Goal: Task Accomplishment & Management: Complete application form

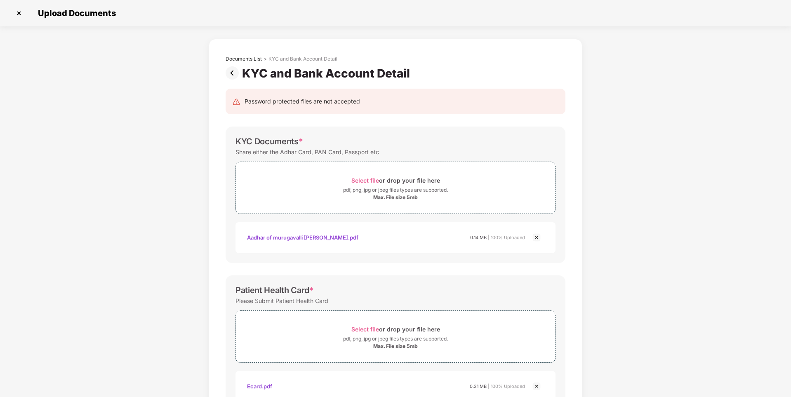
scroll to position [174, 0]
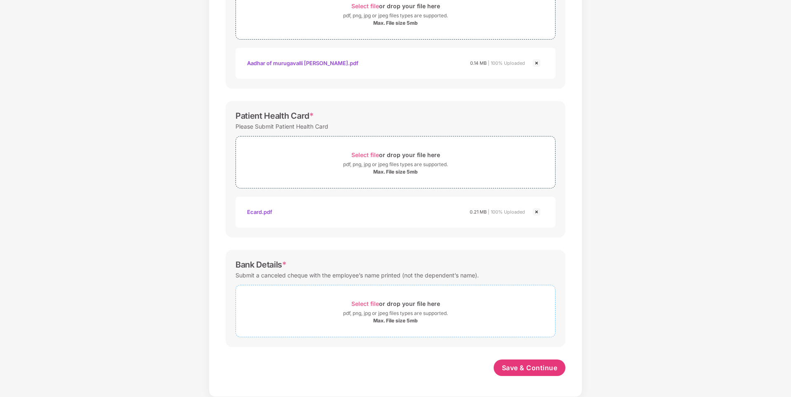
click at [359, 303] on span "Select file" at bounding box center [365, 303] width 28 height 7
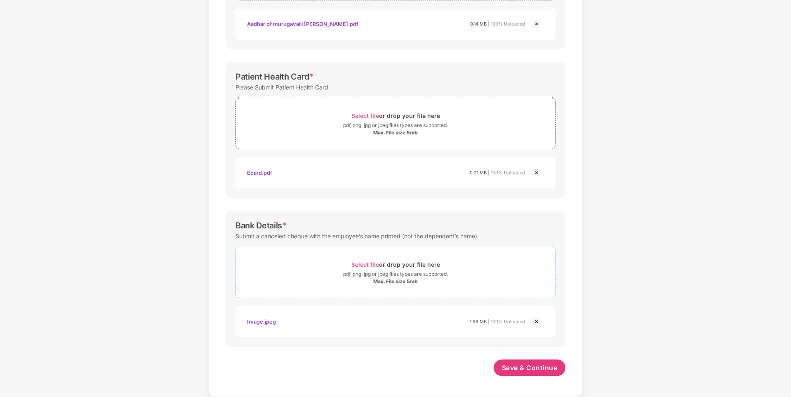
scroll to position [214, 0]
click at [516, 364] on span "Save & Continue" at bounding box center [530, 367] width 56 height 9
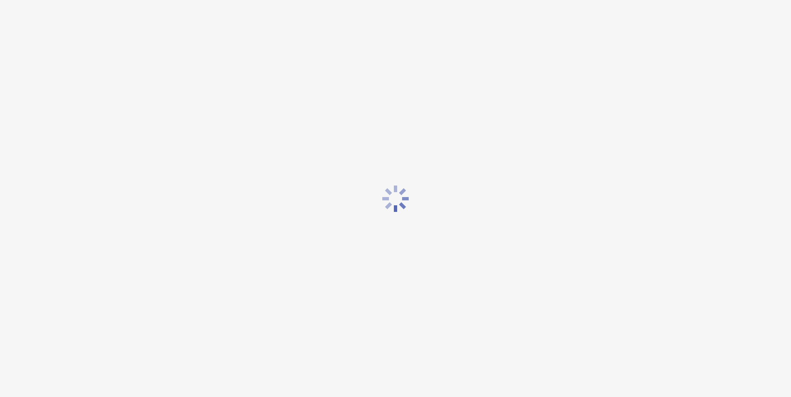
scroll to position [0, 0]
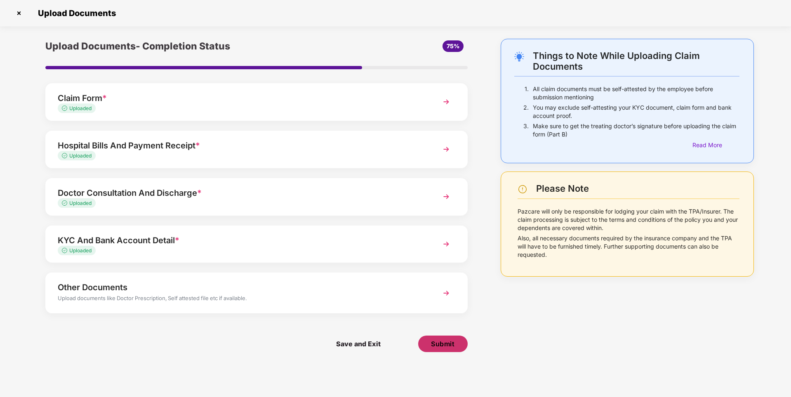
click at [440, 343] on span "Submit" at bounding box center [443, 343] width 24 height 9
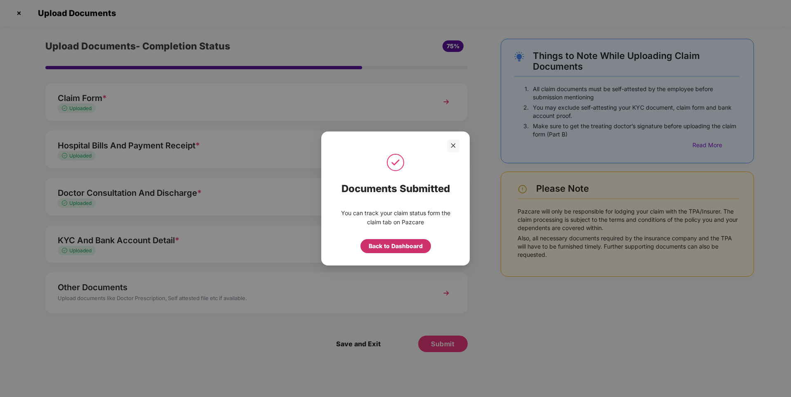
click at [418, 247] on div "Back to Dashboard" at bounding box center [396, 246] width 54 height 9
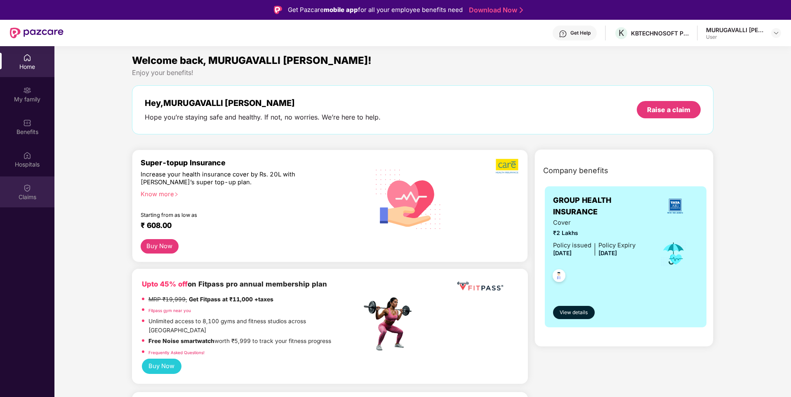
click at [26, 193] on div "Claims" at bounding box center [27, 197] width 54 height 8
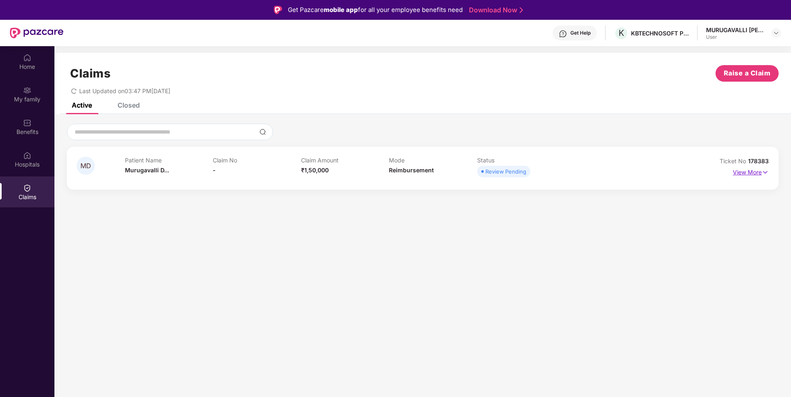
click at [756, 173] on p "View More" at bounding box center [751, 171] width 36 height 11
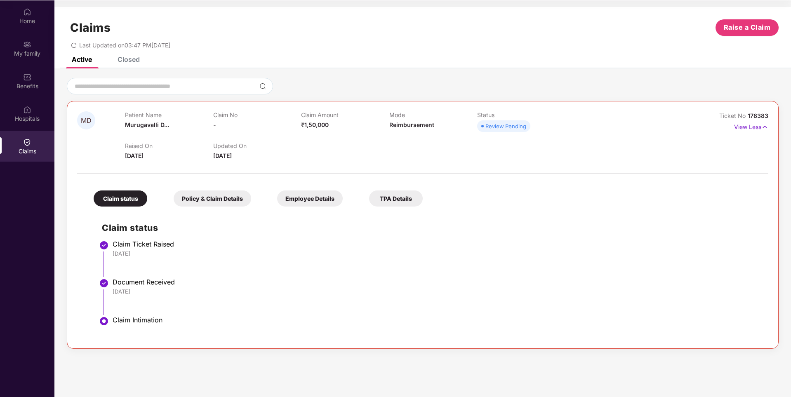
scroll to position [46, 0]
click at [184, 193] on div "Policy & Claim Details" at bounding box center [213, 198] width 78 height 16
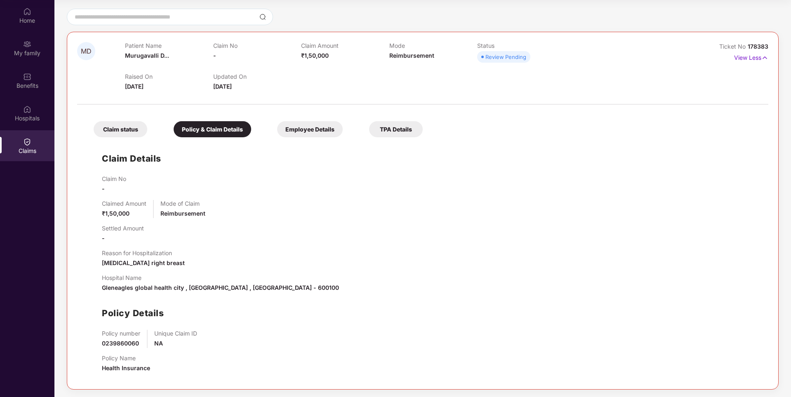
scroll to position [70, 0]
click at [331, 131] on div "Employee Details" at bounding box center [310, 128] width 66 height 16
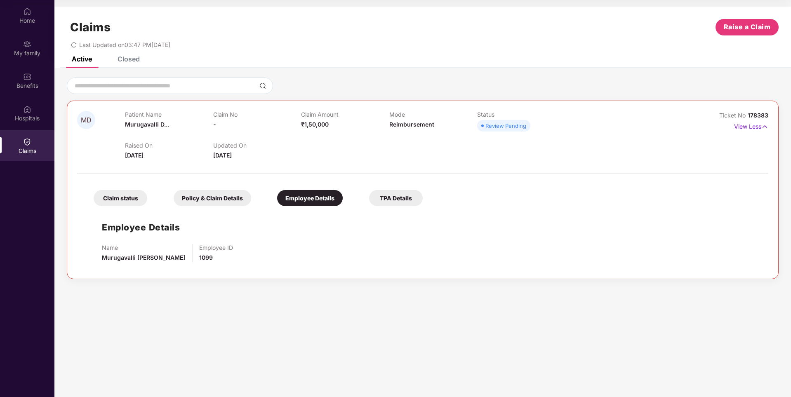
click at [391, 195] on div "TPA Details" at bounding box center [396, 198] width 54 height 16
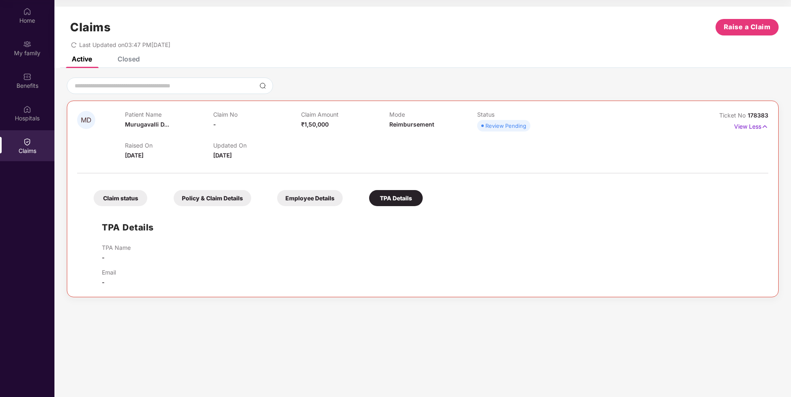
click at [127, 193] on div "Claim status" at bounding box center [121, 198] width 54 height 16
